Goal: Find contact information: Obtain details needed to contact an individual or organization

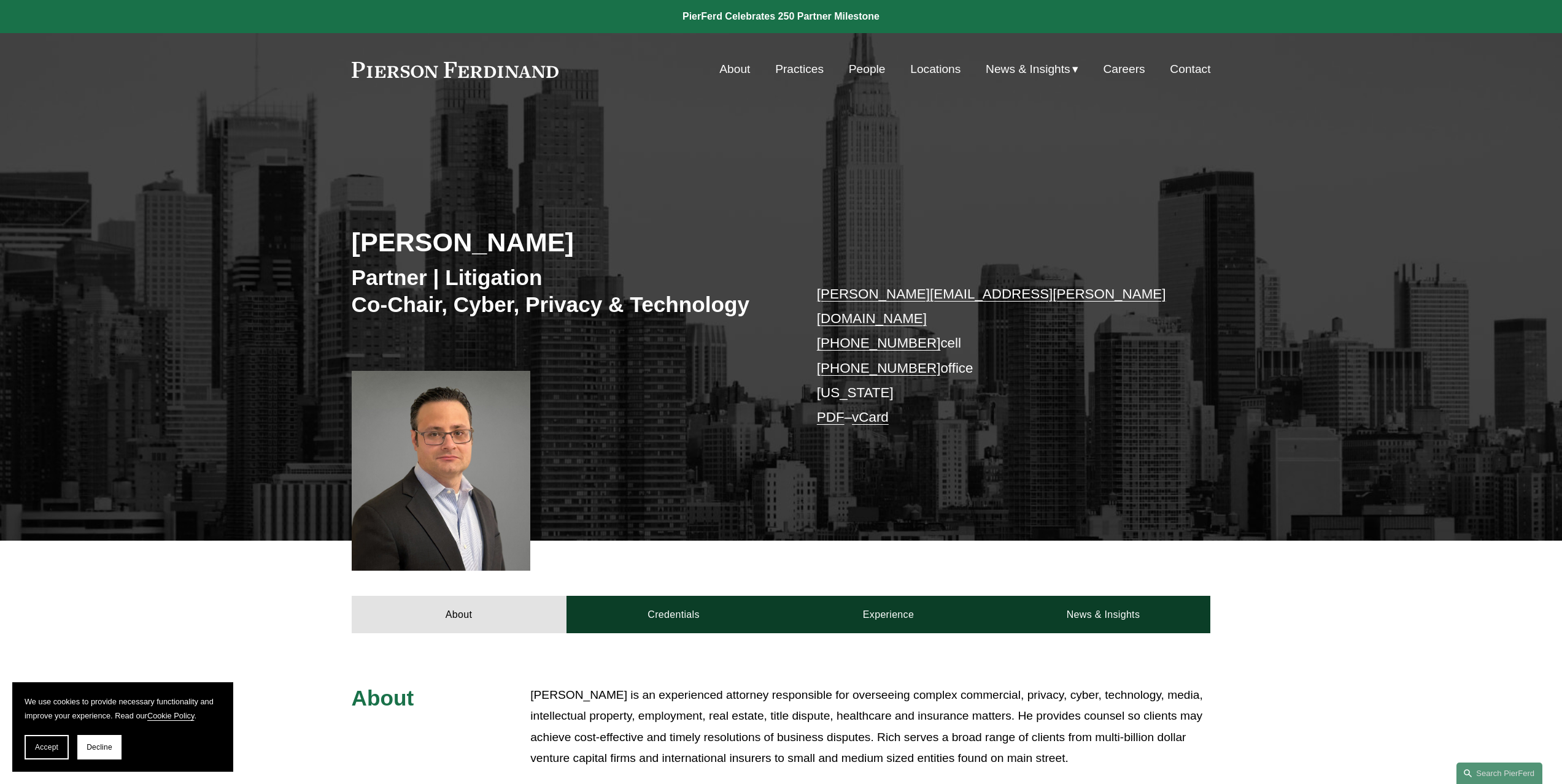
drag, startPoint x: 731, startPoint y: 546, endPoint x: 739, endPoint y: 482, distance: 64.5
click at [934, 70] on link "Locations" at bounding box center [935, 69] width 50 height 23
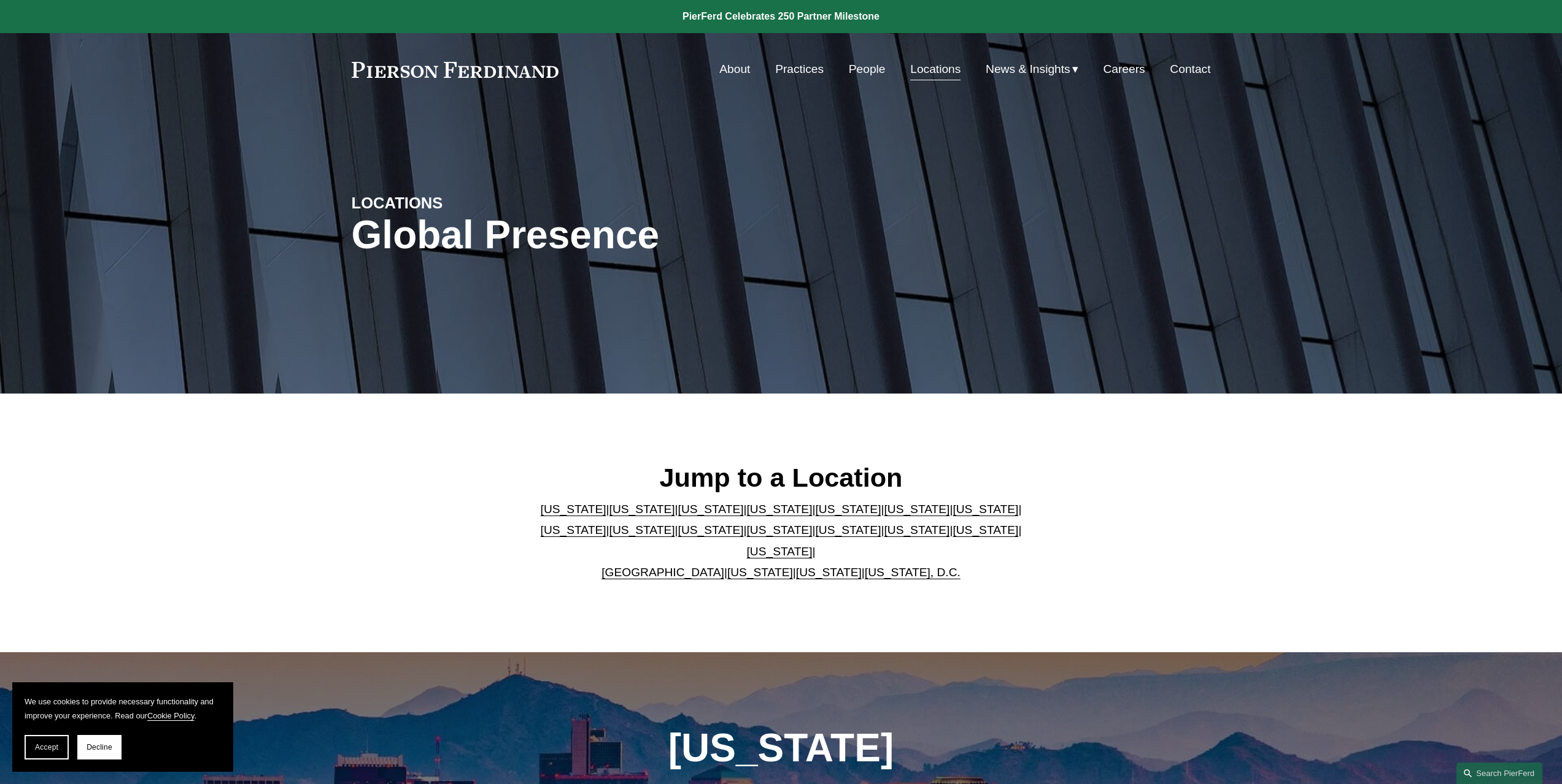
click at [747, 537] on link "[US_STATE]" at bounding box center [780, 530] width 66 height 13
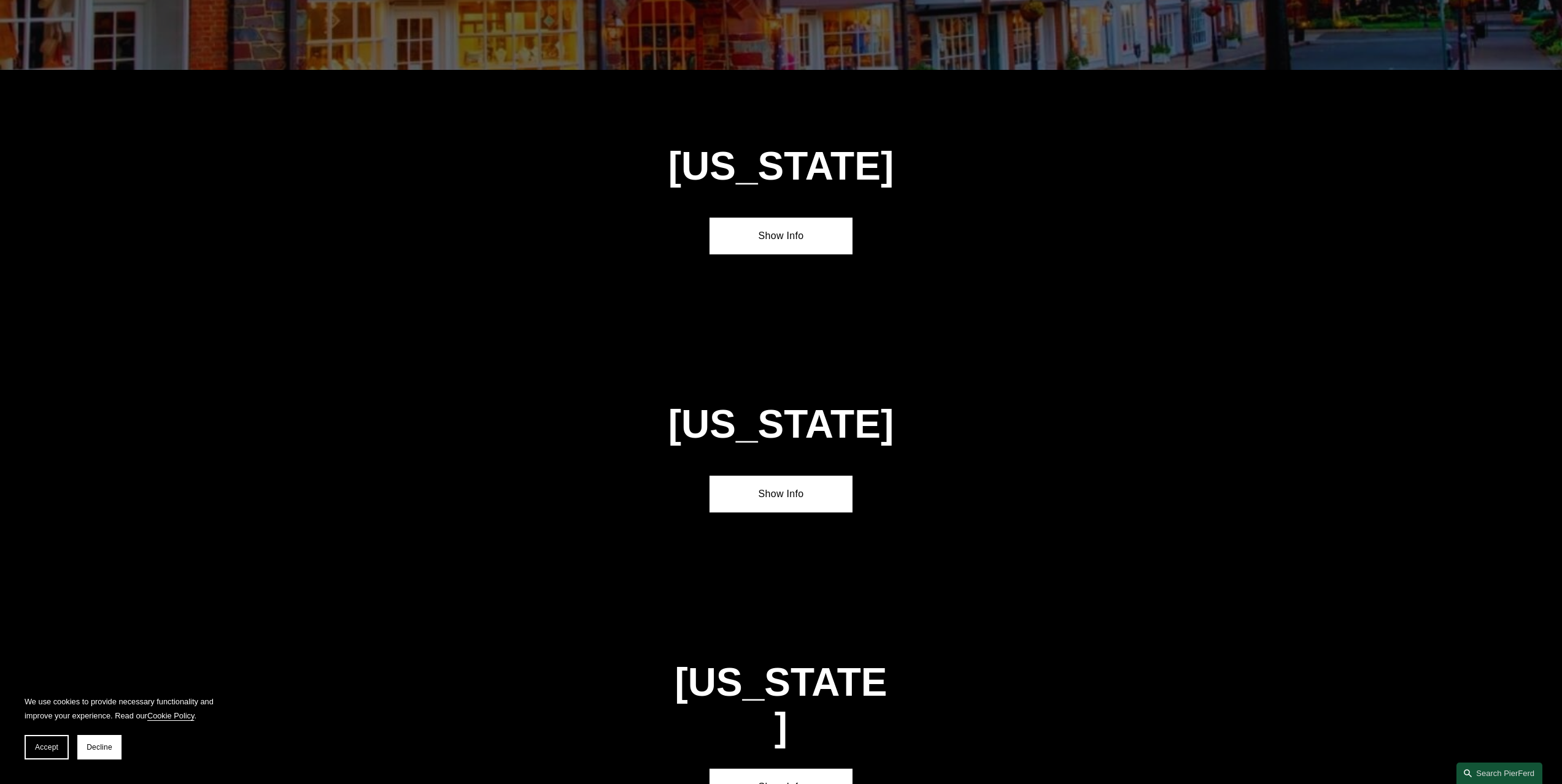
scroll to position [3237, 0]
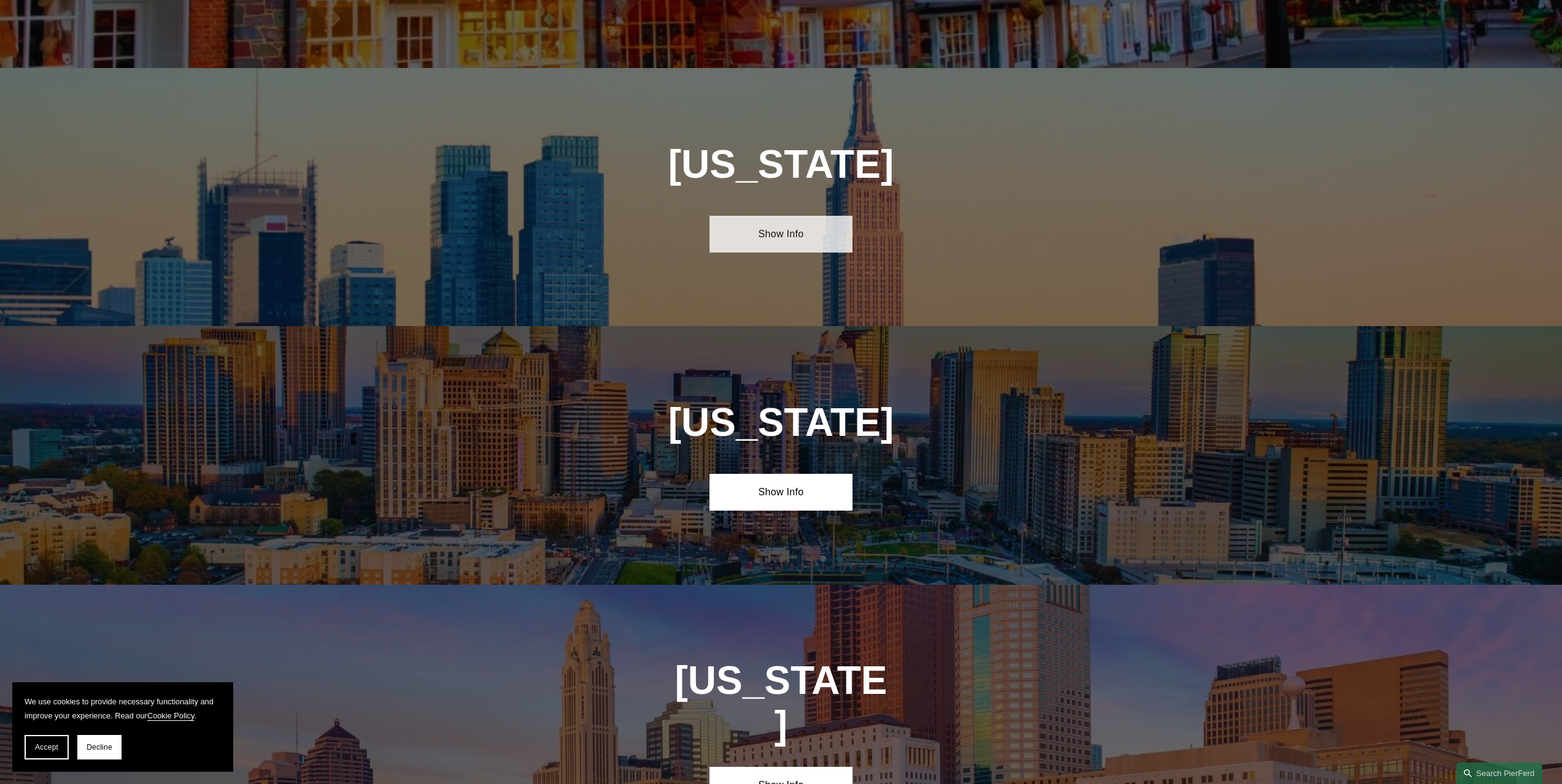
click at [772, 215] on link "Show Info" at bounding box center [781, 234] width 143 height 37
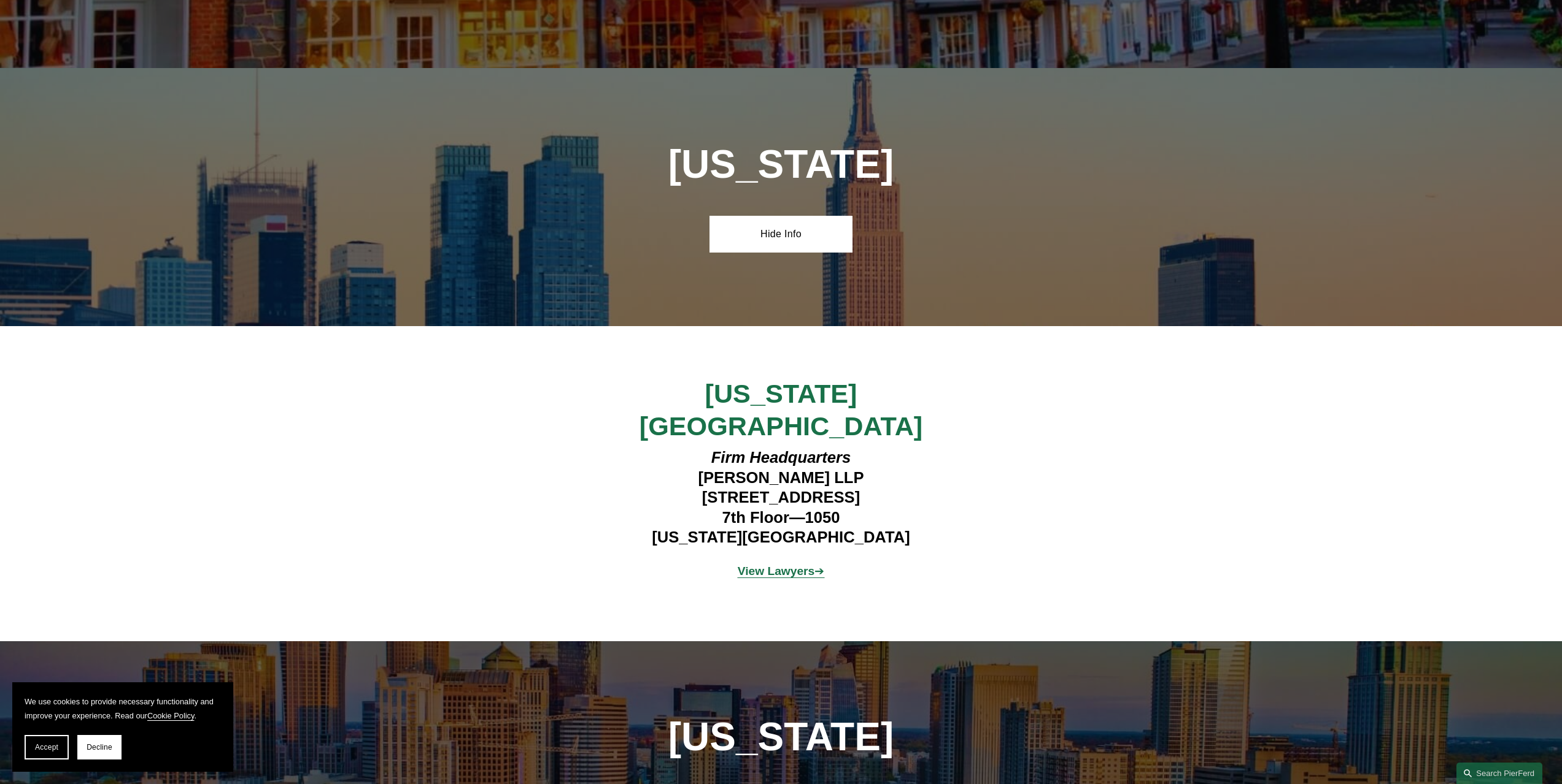
click at [285, 474] on div "New York City Firm Headquarters Pierson Ferdinand LLP 1270 Avenue of the Americ…" at bounding box center [781, 483] width 1562 height 212
